Goal: Task Accomplishment & Management: Manage account settings

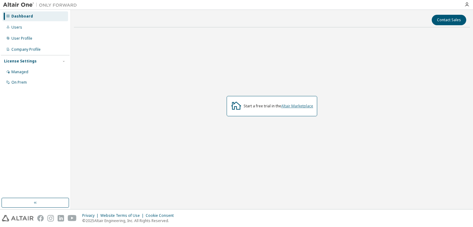
click at [287, 106] on link "Altair Marketplace" at bounding box center [297, 106] width 32 height 5
click at [299, 106] on link "Altair Marketplace" at bounding box center [297, 106] width 32 height 5
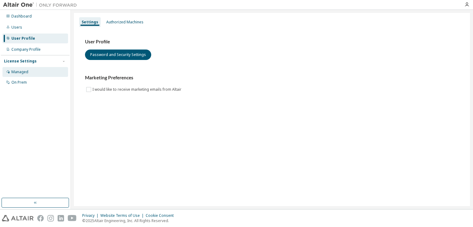
click at [21, 74] on div "Managed" at bounding box center [19, 72] width 17 height 5
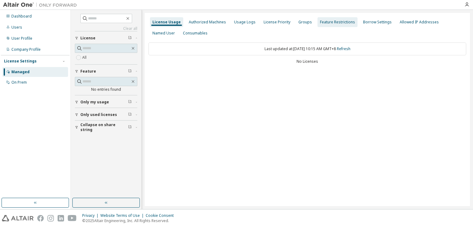
click at [279, 23] on div "License Priority" at bounding box center [277, 22] width 27 height 5
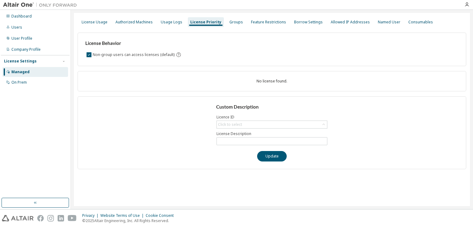
click at [467, 8] on div at bounding box center [467, 4] width 12 height 9
click at [467, 4] on icon "button" at bounding box center [467, 4] width 5 height 5
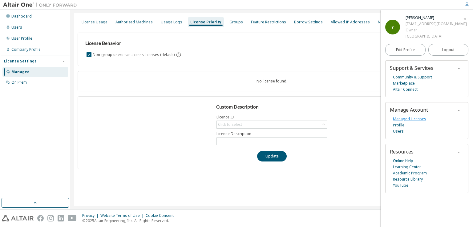
click at [401, 119] on link "Managed Licenses" at bounding box center [409, 119] width 33 height 6
click at [286, 14] on div "License Usage Authorized Machines Usage Logs License Priority Groups Feature Re…" at bounding box center [272, 110] width 396 height 194
click at [465, 18] on icon "button" at bounding box center [465, 19] width 4 height 4
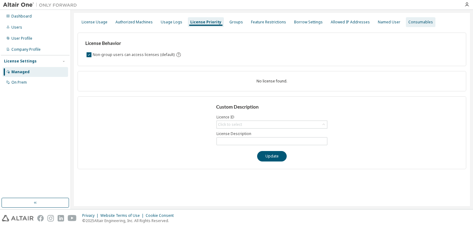
click at [410, 21] on div "Consumables" at bounding box center [421, 22] width 25 height 5
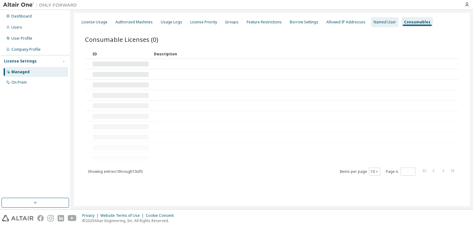
click at [379, 25] on div "Named User" at bounding box center [384, 22] width 27 height 10
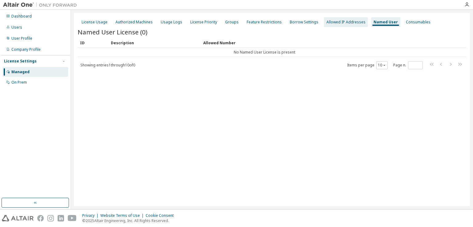
click at [333, 23] on div "Allowed IP Addresses" at bounding box center [346, 22] width 39 height 5
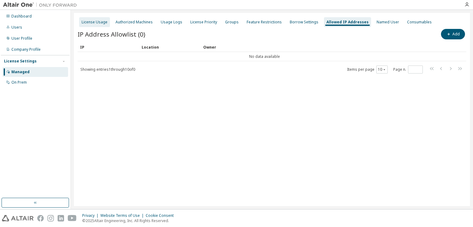
click at [82, 26] on div "License Usage" at bounding box center [94, 22] width 31 height 10
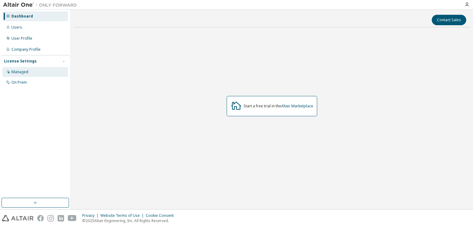
click at [26, 73] on div "Managed" at bounding box center [19, 72] width 17 height 5
